Goal: Task Accomplishment & Management: Use online tool/utility

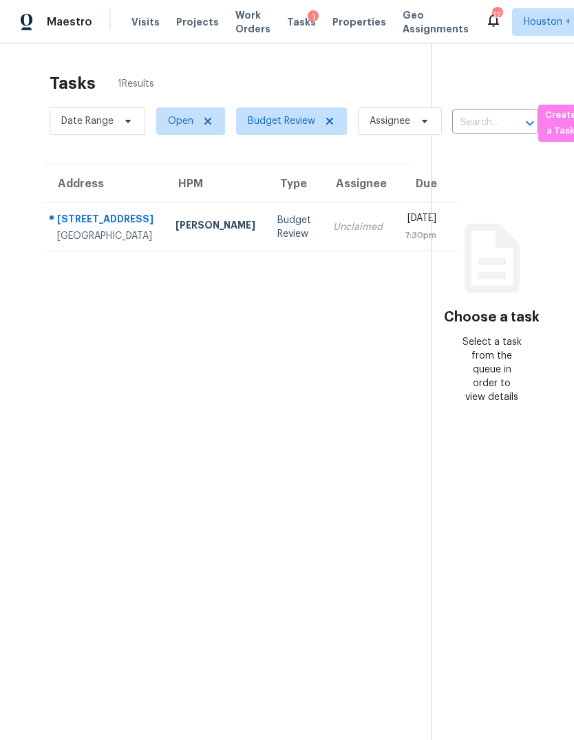
click at [333, 234] on div "Unclaimed" at bounding box center [358, 227] width 50 height 14
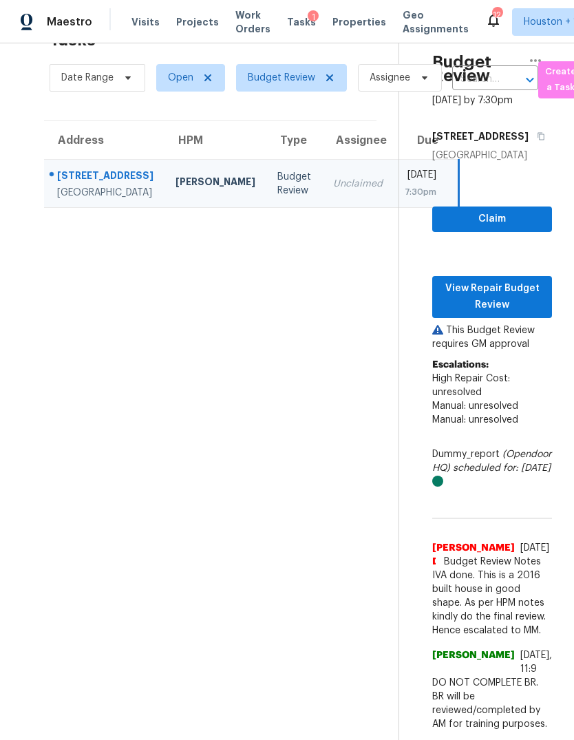
scroll to position [99, 0]
click at [516, 280] on span "View Repair Budget Review" at bounding box center [493, 297] width 98 height 34
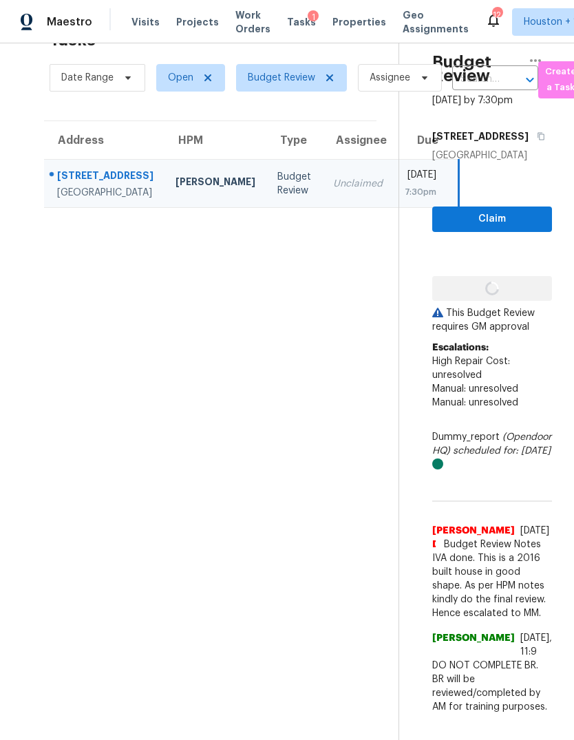
scroll to position [83, 0]
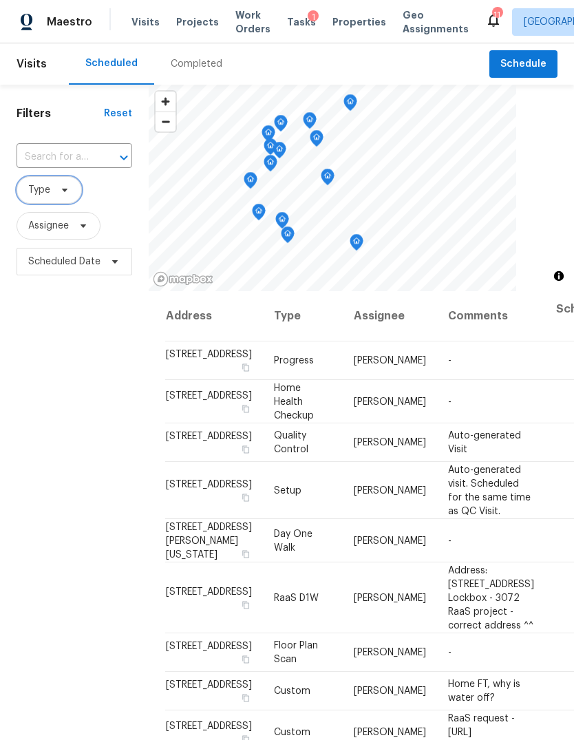
click at [56, 183] on span "Type" at bounding box center [49, 190] width 65 height 28
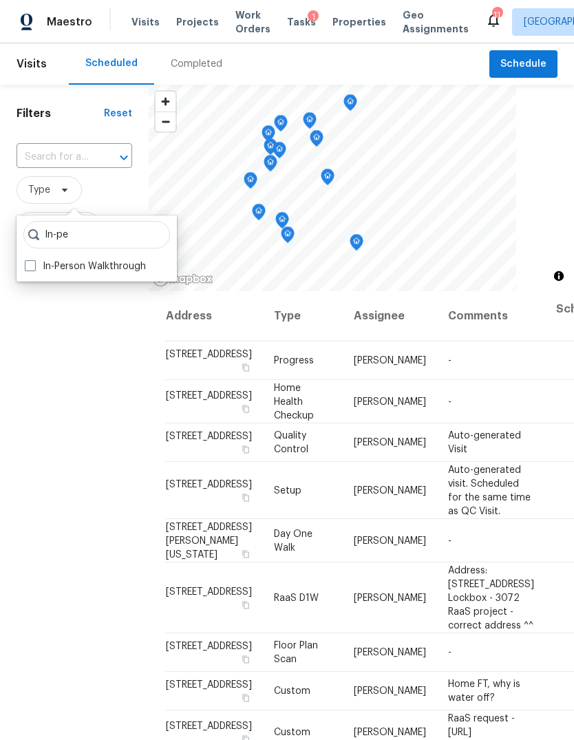
type input "In-pe"
click at [36, 261] on label "In-Person Walkthrough" at bounding box center [85, 267] width 121 height 14
click at [34, 261] on input "In-Person Walkthrough" at bounding box center [29, 264] width 9 height 9
checkbox input "true"
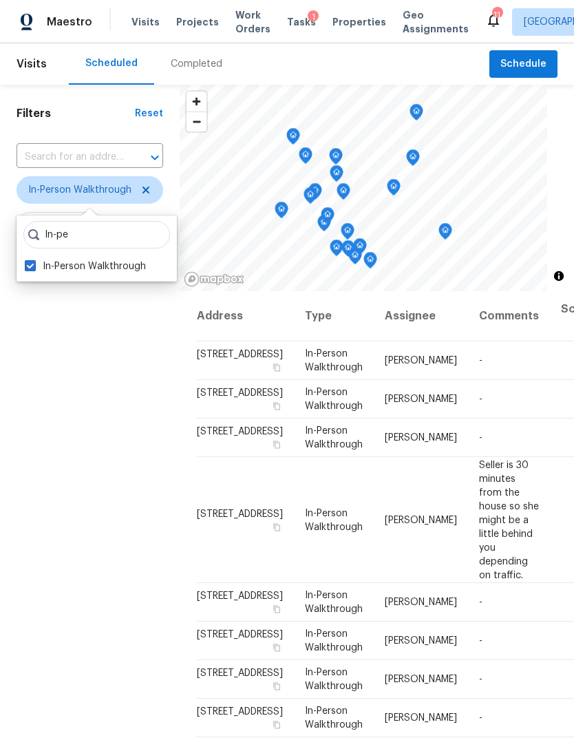
click at [51, 415] on div "Filters Reset ​ In-Person Walkthrough Assignee Scheduled Date" at bounding box center [90, 484] width 180 height 799
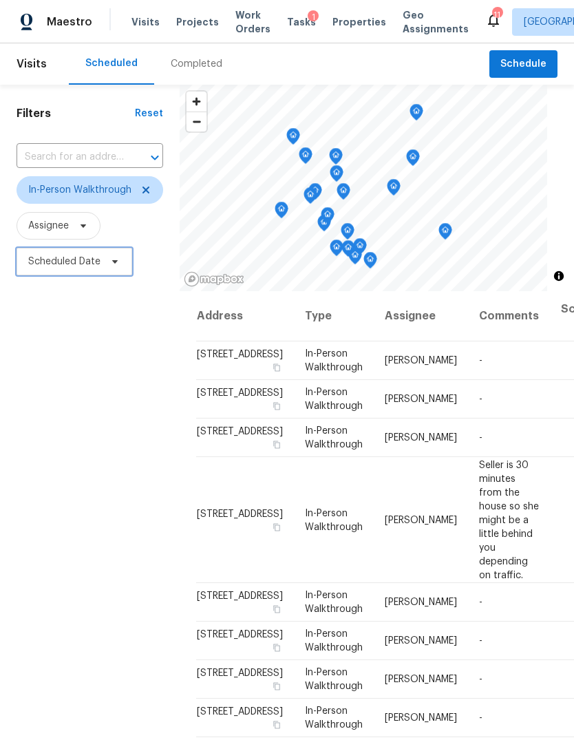
click at [61, 274] on span "Scheduled Date" at bounding box center [75, 262] width 116 height 28
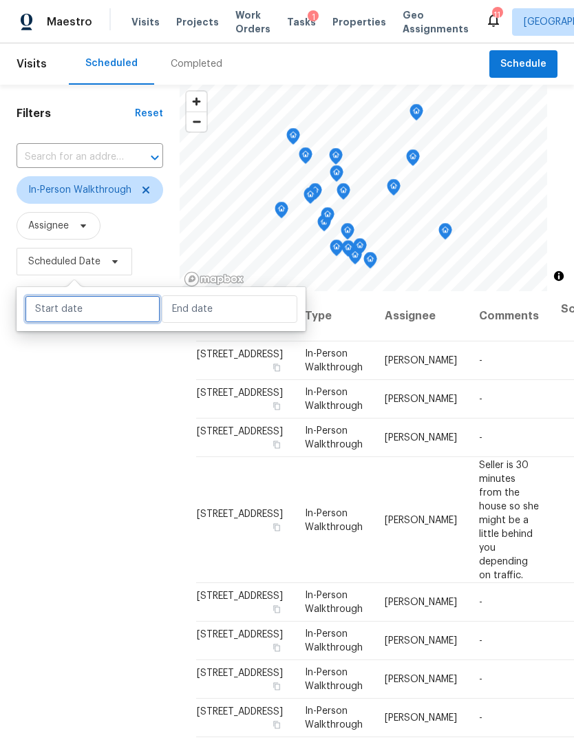
click at [76, 322] on input "text" at bounding box center [93, 309] width 136 height 28
select select "9"
select select "2025"
select select "10"
select select "2025"
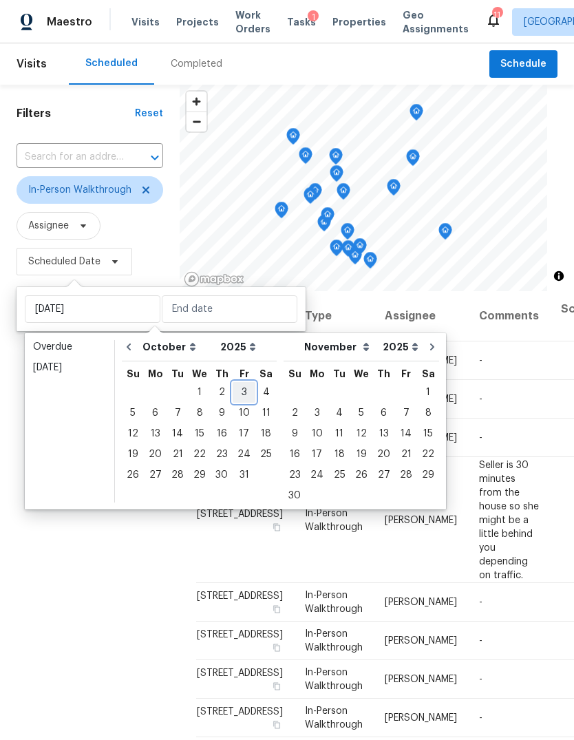
click at [242, 393] on div "3" at bounding box center [244, 392] width 23 height 19
type input "Fri, Oct 03"
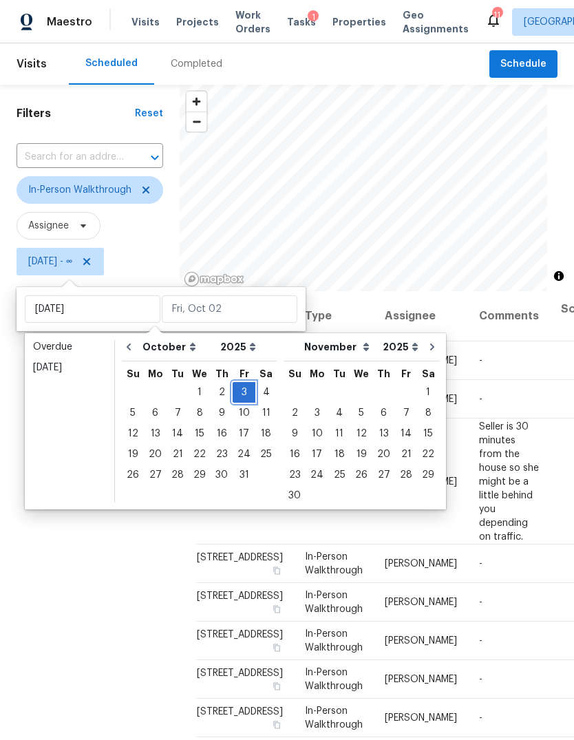
click at [240, 388] on div "3" at bounding box center [244, 392] width 23 height 19
type input "Fri, Oct 03"
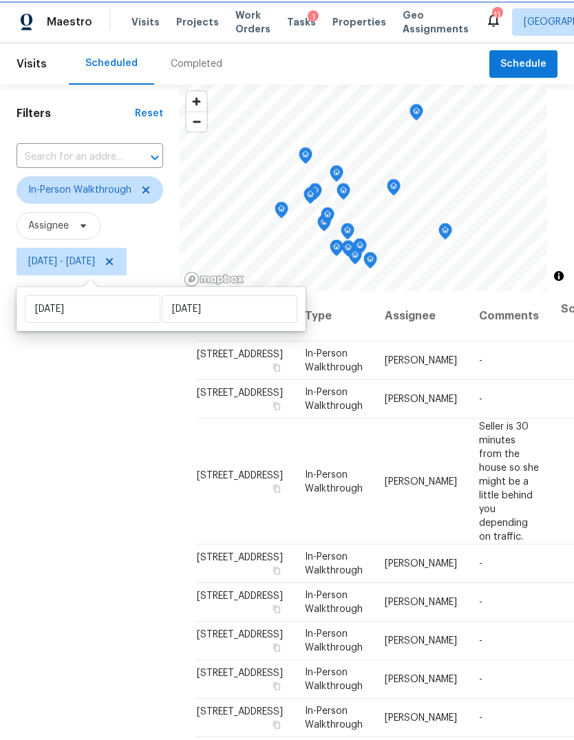
click at [94, 510] on div "Filters Reset ​ In-Person Walkthrough Assignee Fri, Oct 03 - Fri, Oct 03" at bounding box center [90, 484] width 180 height 799
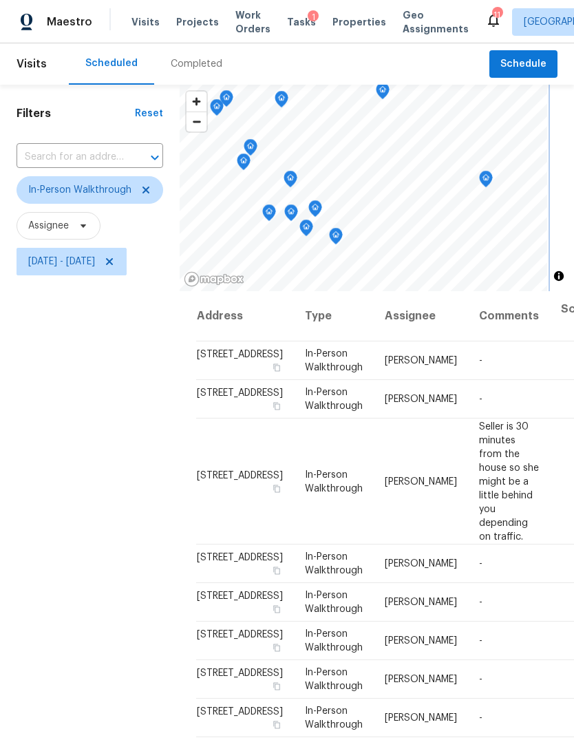
click at [481, 178] on icon "Map marker" at bounding box center [486, 179] width 12 height 16
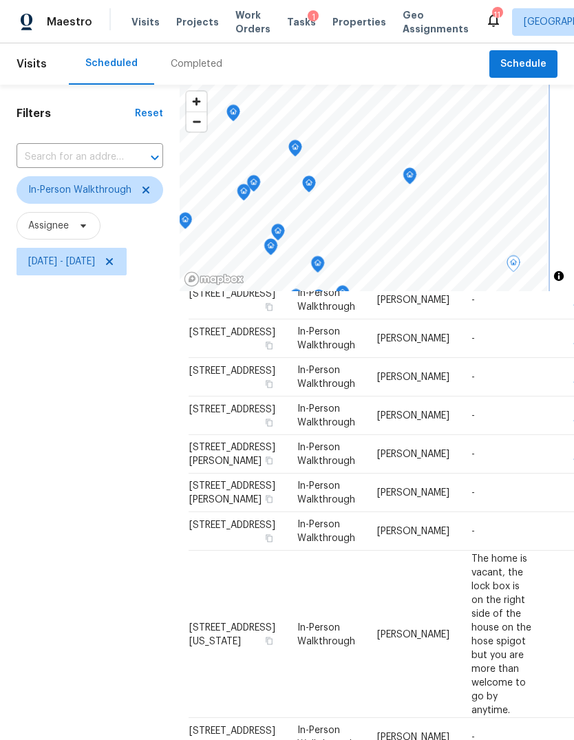
scroll to position [661, 8]
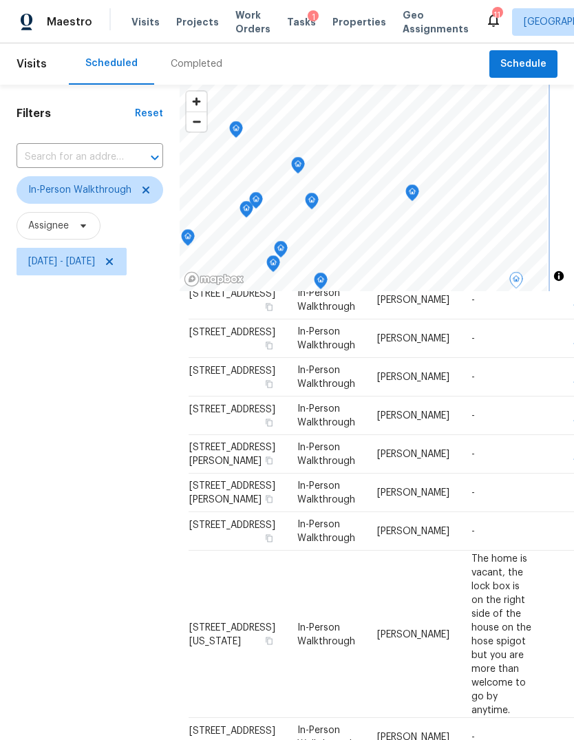
click at [413, 191] on icon "Map marker" at bounding box center [412, 193] width 12 height 16
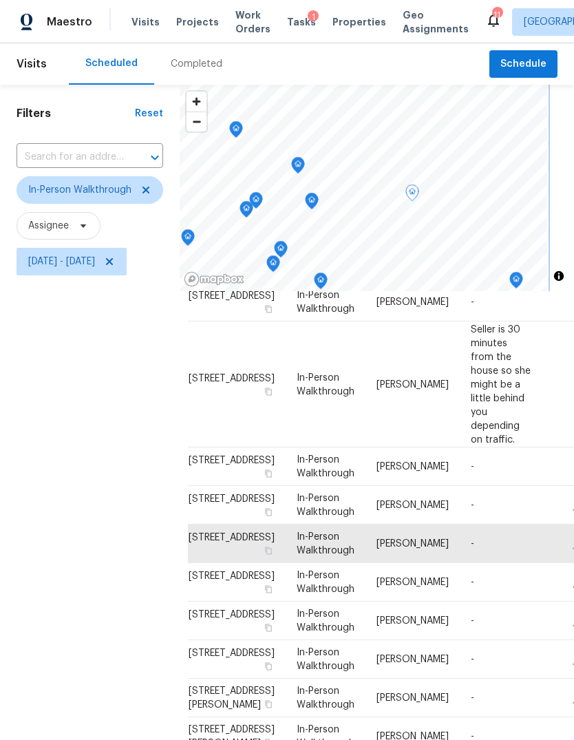
scroll to position [98, 8]
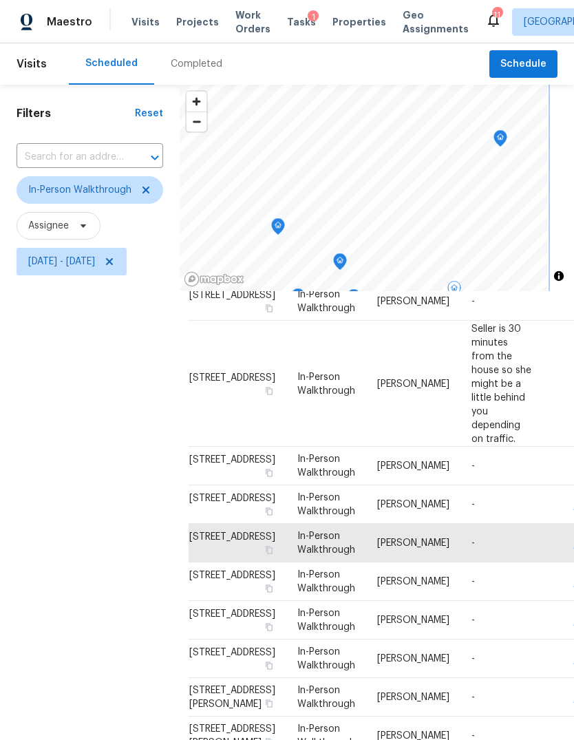
click at [499, 138] on icon "Map marker" at bounding box center [500, 139] width 12 height 16
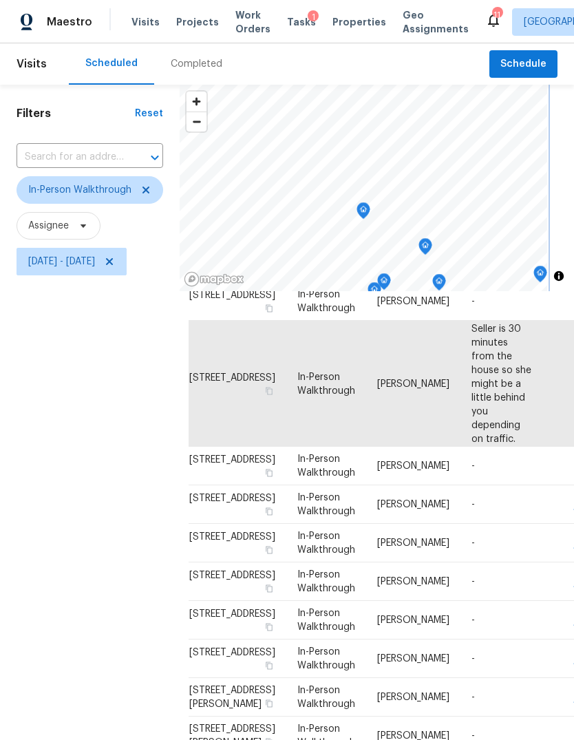
click at [361, 219] on icon "Map marker" at bounding box center [364, 210] width 14 height 17
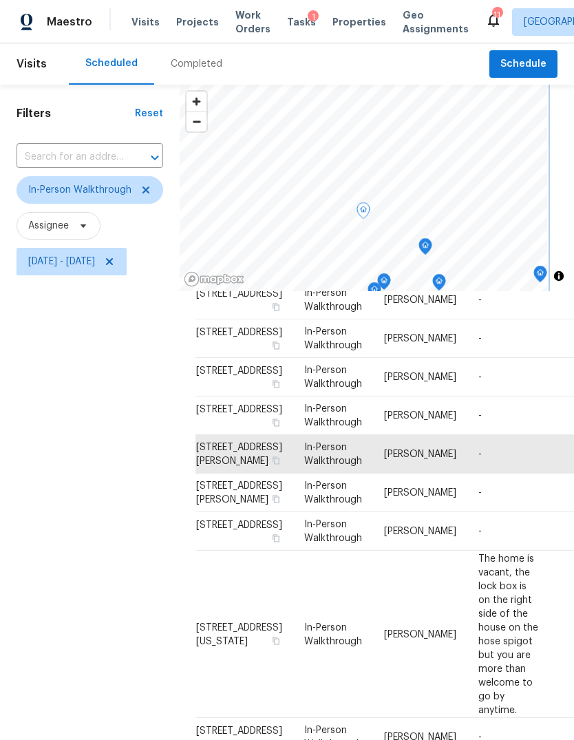
scroll to position [579, 1]
click at [397, 188] on icon "Map marker" at bounding box center [394, 182] width 12 height 16
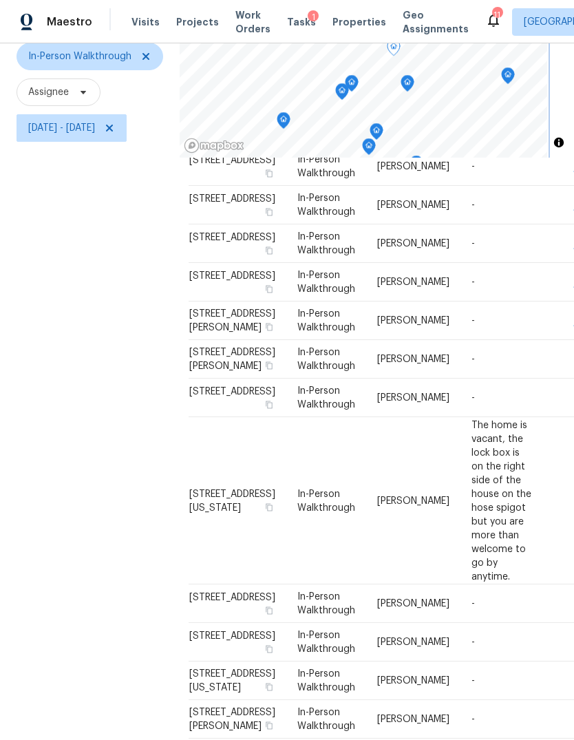
scroll to position [133, 0]
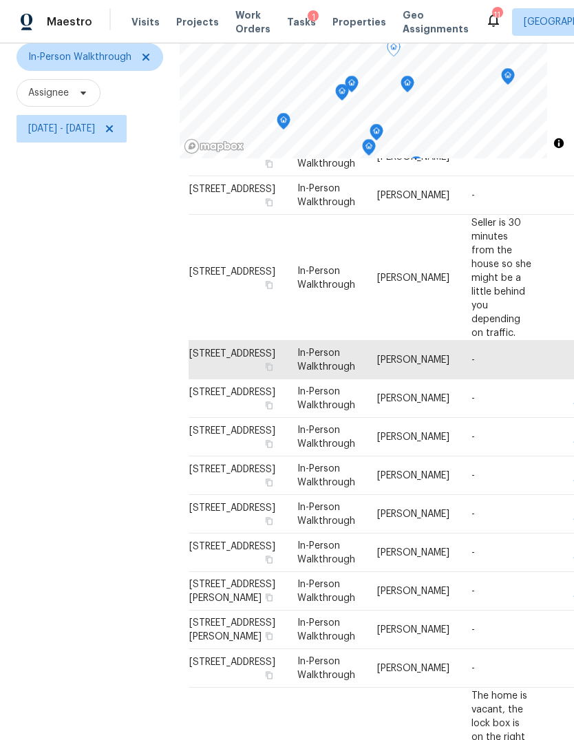
click at [70, 441] on div "Filters Reset ​ In-Person Walkthrough Assignee Fri, Oct 03 - Fri, Oct 03" at bounding box center [90, 351] width 180 height 799
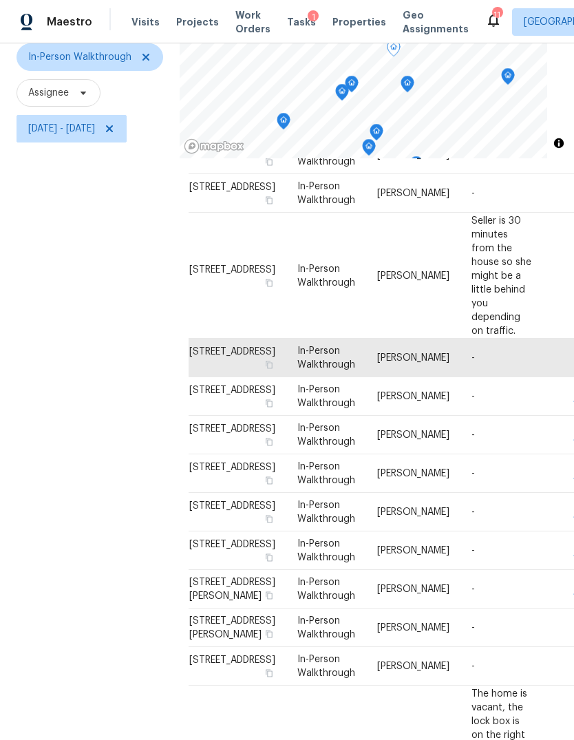
scroll to position [75, 8]
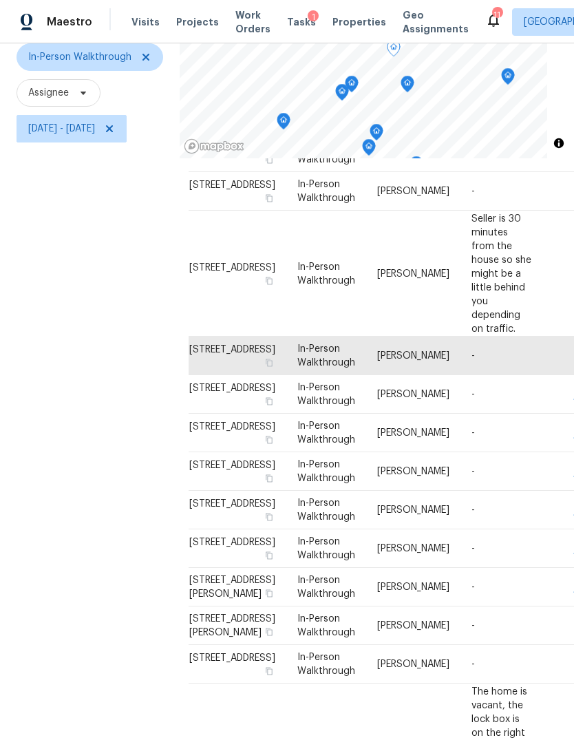
click at [410, 83] on icon "Map marker" at bounding box center [408, 83] width 4 height 3
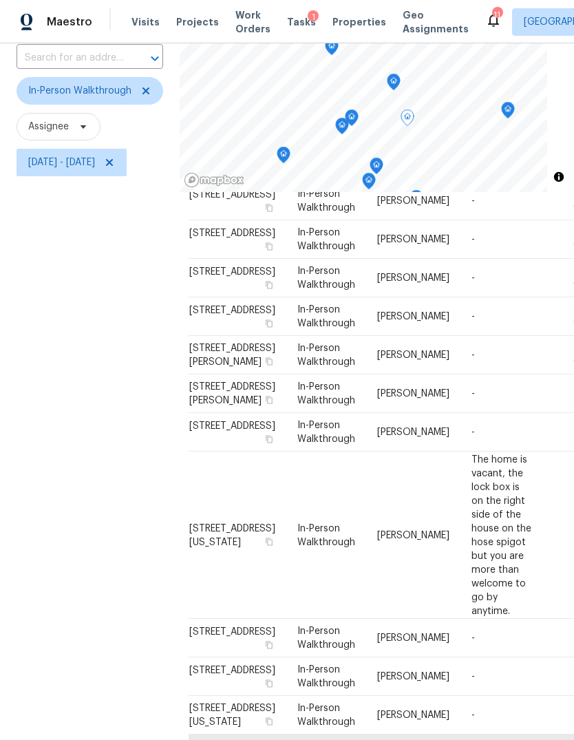
scroll to position [50, 0]
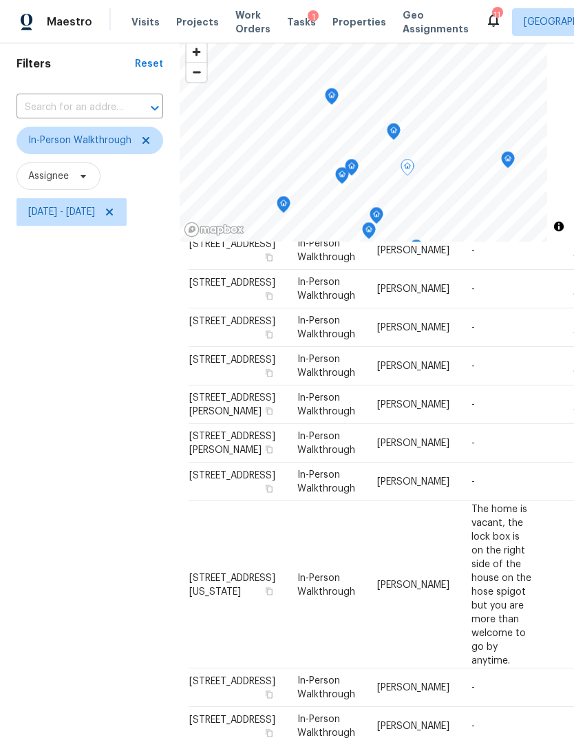
click at [355, 165] on icon "Map marker" at bounding box center [351, 164] width 7 height 3
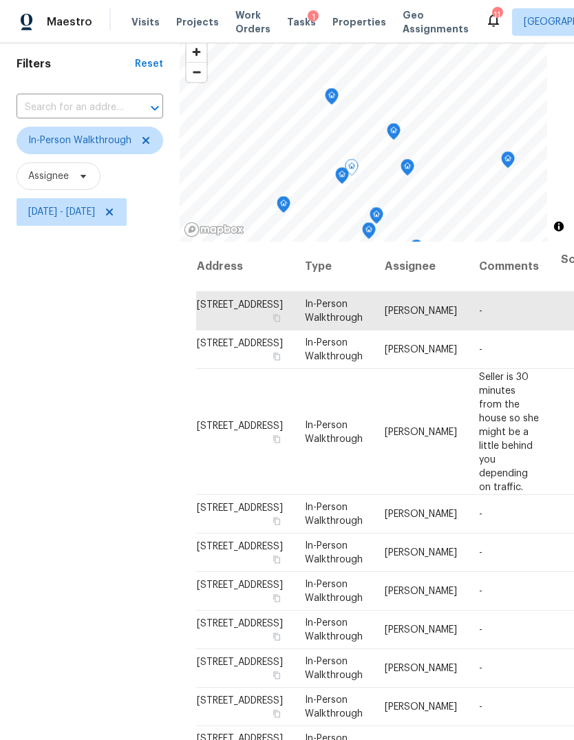
scroll to position [0, 0]
click at [341, 177] on icon "Map marker" at bounding box center [342, 176] width 12 height 16
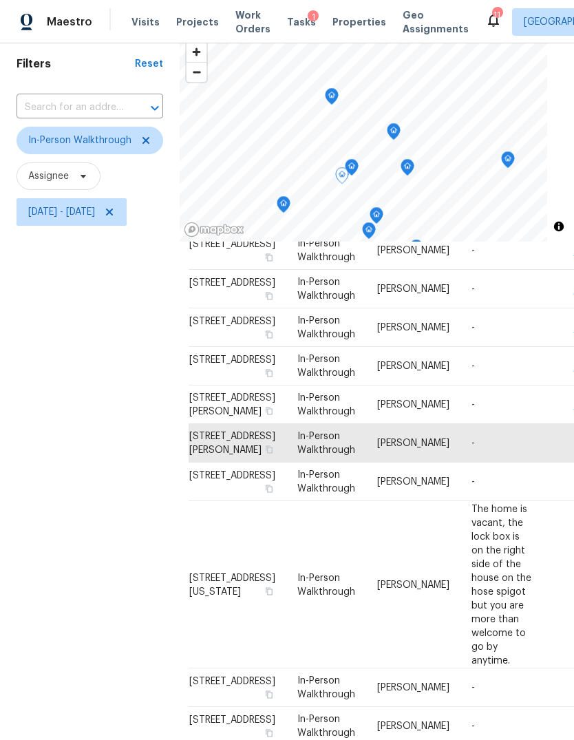
scroll to position [574, 8]
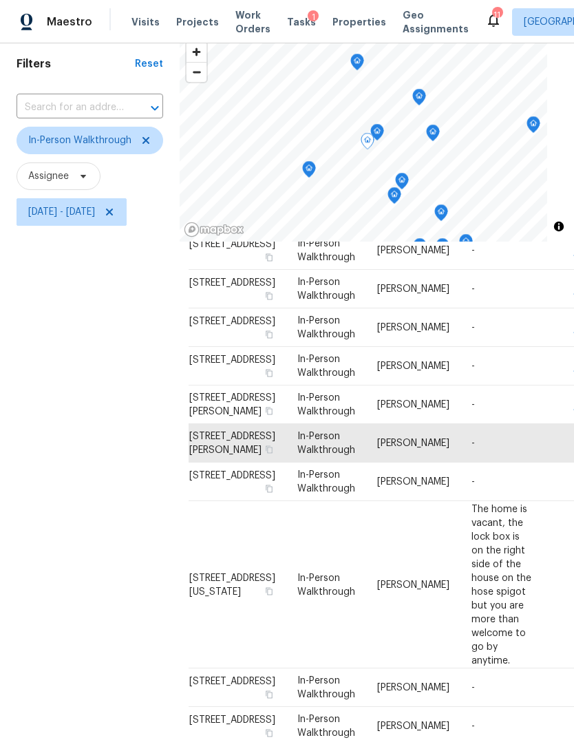
click at [311, 173] on icon "Map marker" at bounding box center [309, 170] width 12 height 16
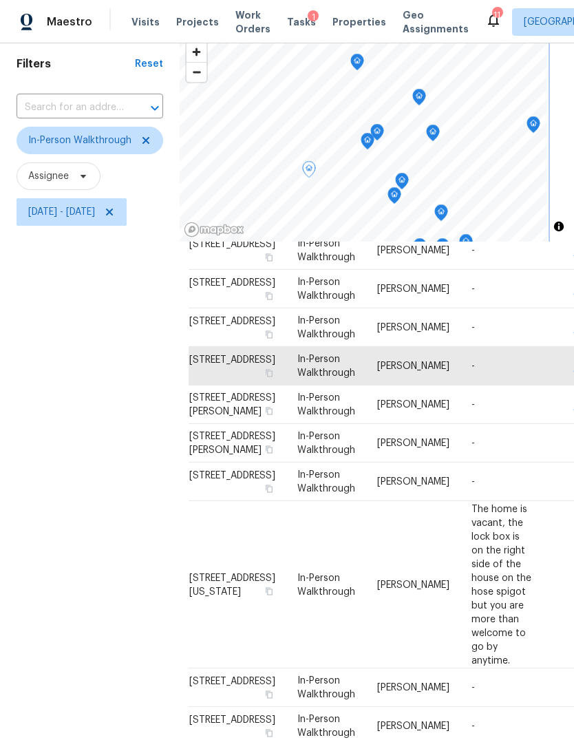
click at [399, 202] on icon "Map marker" at bounding box center [395, 195] width 14 height 17
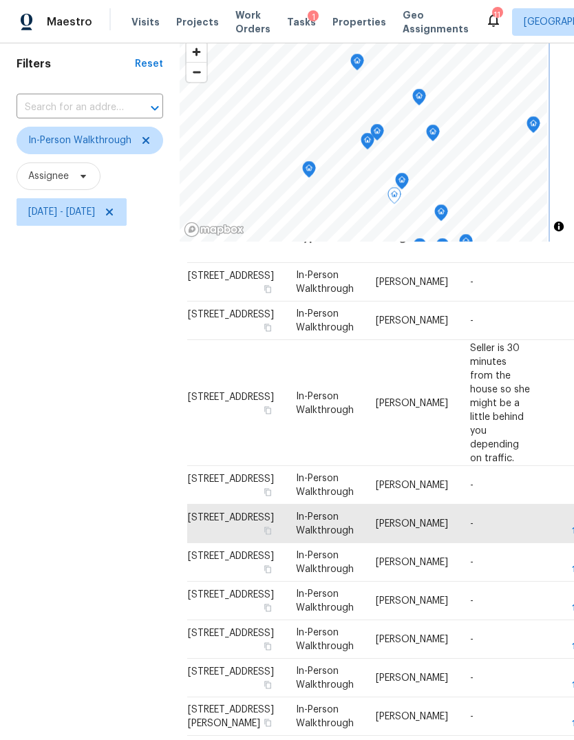
scroll to position [28, 8]
click at [406, 183] on icon "Map marker" at bounding box center [402, 182] width 12 height 16
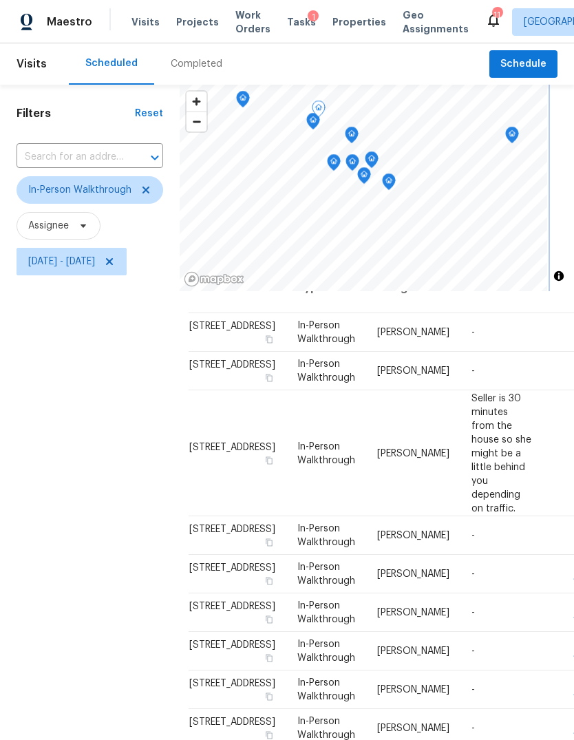
scroll to position [0, 0]
click at [115, 260] on icon at bounding box center [109, 261] width 11 height 11
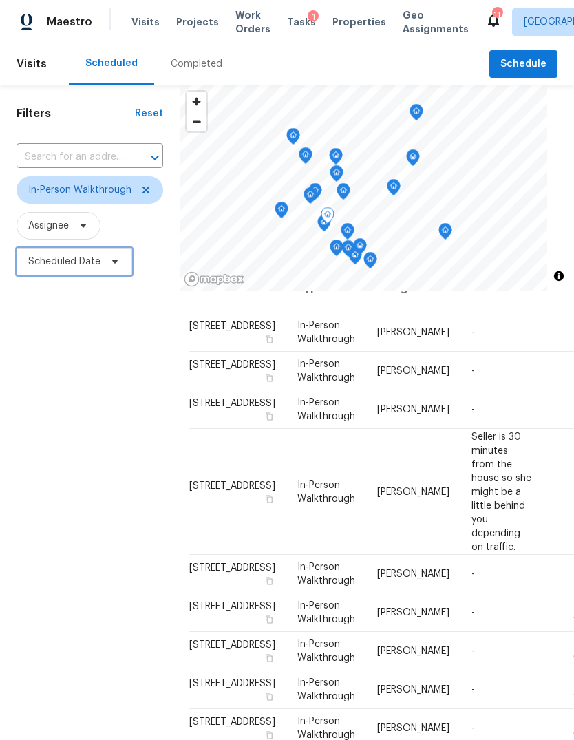
click at [59, 269] on span "Scheduled Date" at bounding box center [64, 262] width 72 height 14
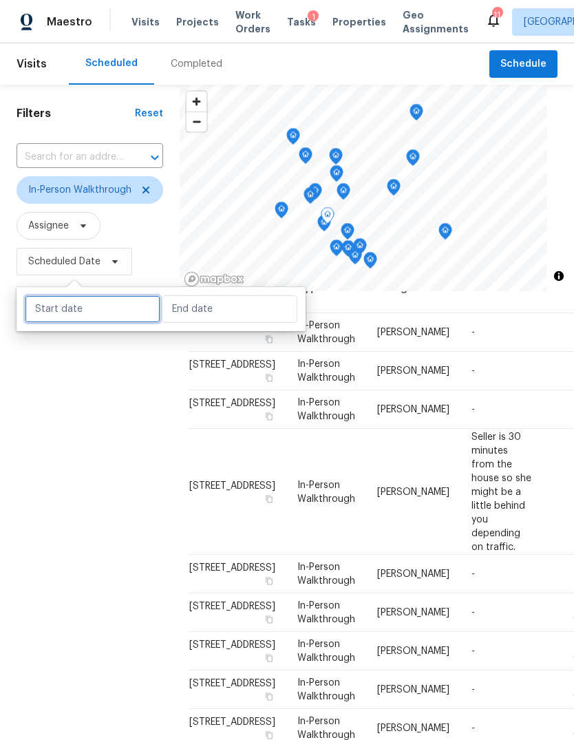
click at [74, 313] on input "text" at bounding box center [93, 309] width 136 height 28
select select "9"
select select "2025"
select select "10"
select select "2025"
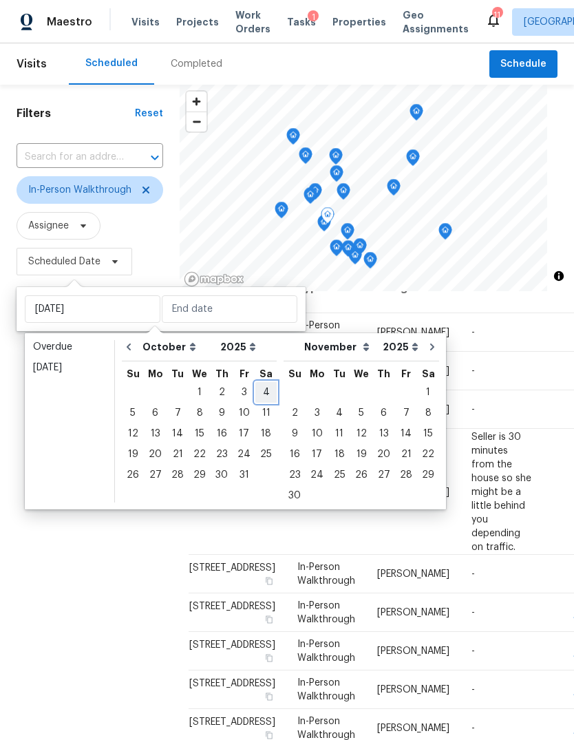
click at [255, 390] on div "4" at bounding box center [265, 392] width 21 height 19
type input "Sat, Oct 04"
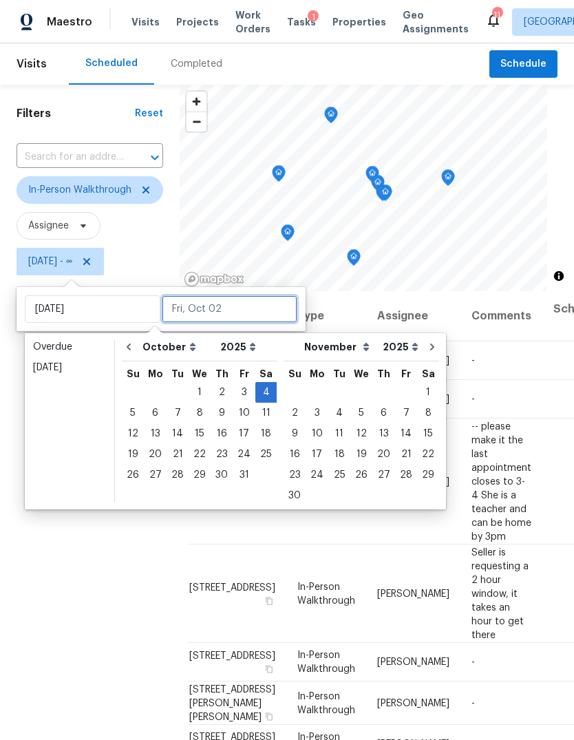
scroll to position [28, 0]
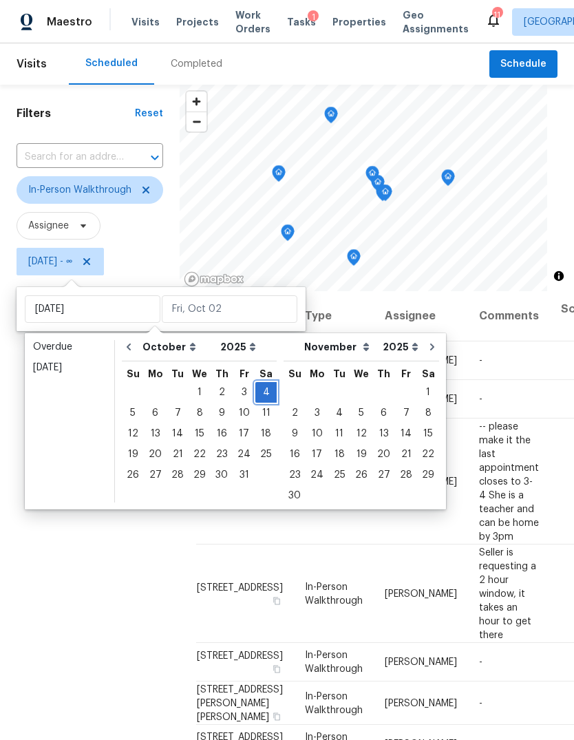
click at [261, 389] on div "4" at bounding box center [265, 392] width 21 height 19
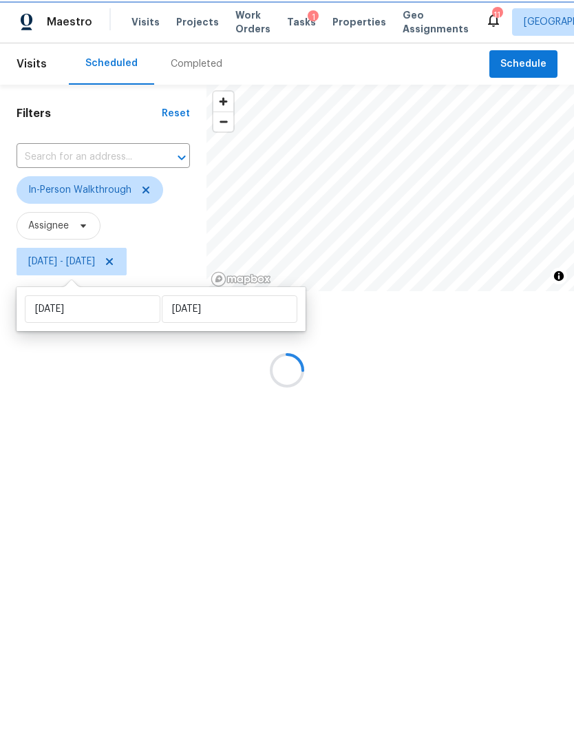
type input "Sat, Oct 04"
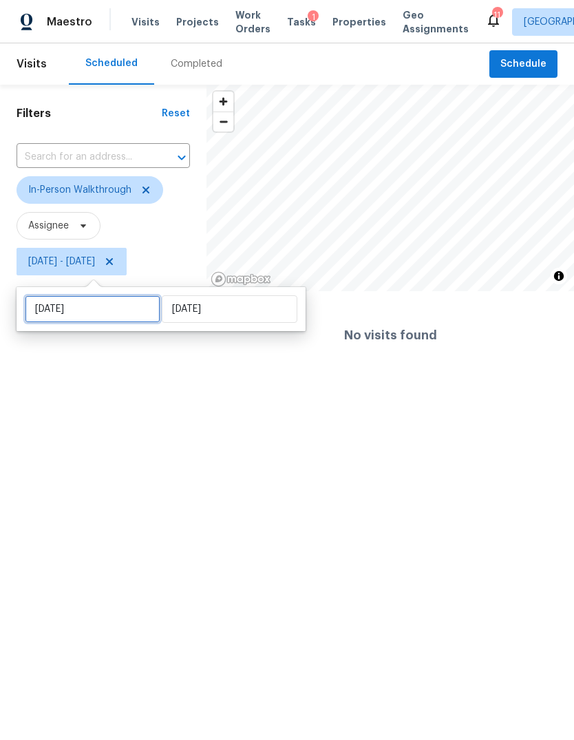
click at [71, 315] on input "Sat, Oct 04" at bounding box center [93, 309] width 136 height 28
select select "9"
select select "2025"
select select "10"
select select "2025"
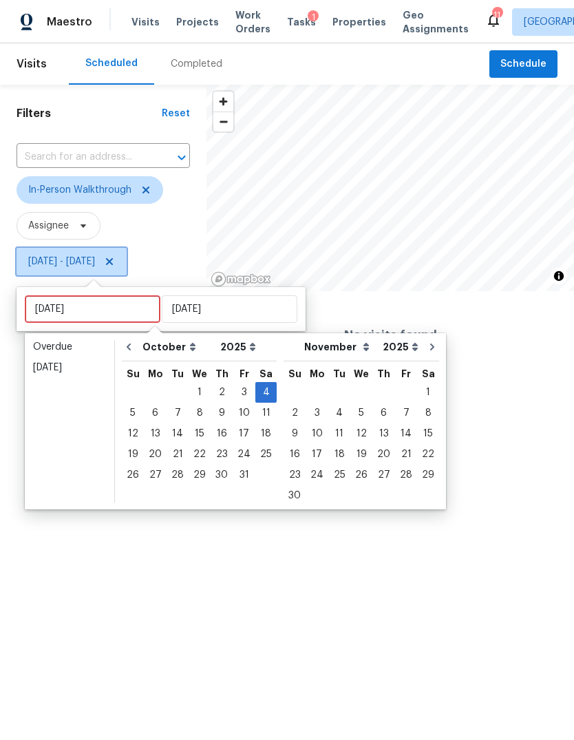
click at [115, 266] on icon at bounding box center [109, 261] width 11 height 11
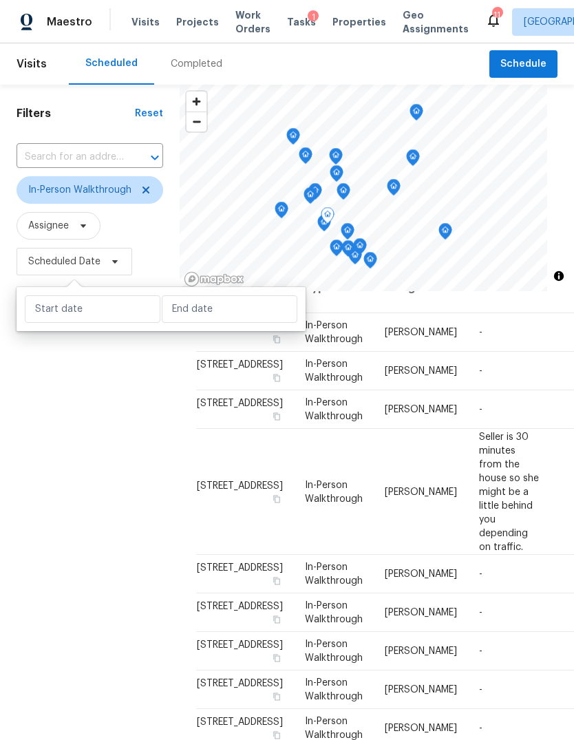
click at [118, 448] on div "Filters Reset ​ In-Person Walkthrough Assignee Scheduled Date" at bounding box center [90, 484] width 180 height 799
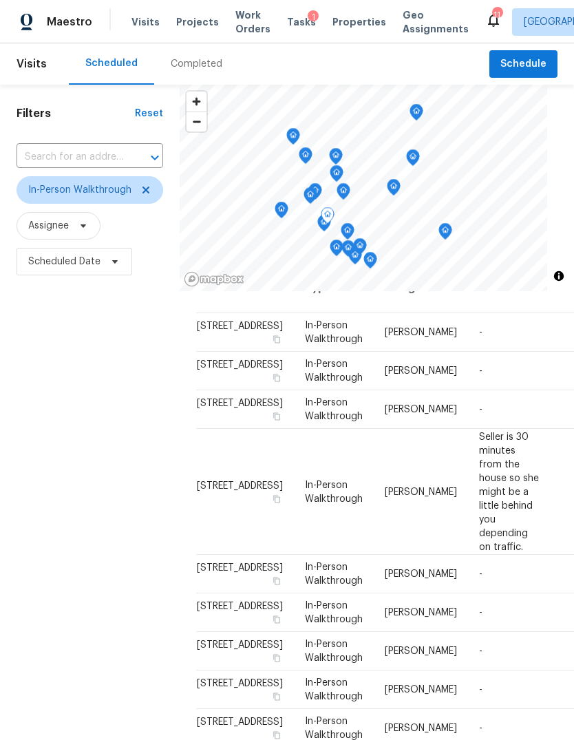
click at [149, 259] on span "Scheduled Date" at bounding box center [90, 262] width 147 height 36
